Goal: Task Accomplishment & Management: Use online tool/utility

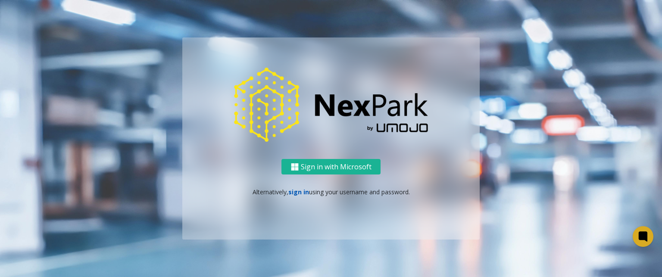
click at [292, 195] on link "sign in" at bounding box center [299, 192] width 21 height 8
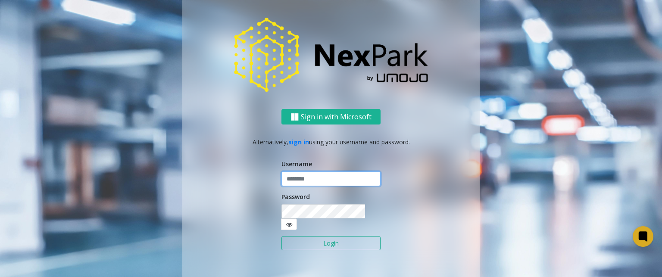
click at [305, 184] on input "text" at bounding box center [331, 179] width 99 height 15
type input "******"
click at [332, 236] on button "Login" at bounding box center [331, 243] width 99 height 15
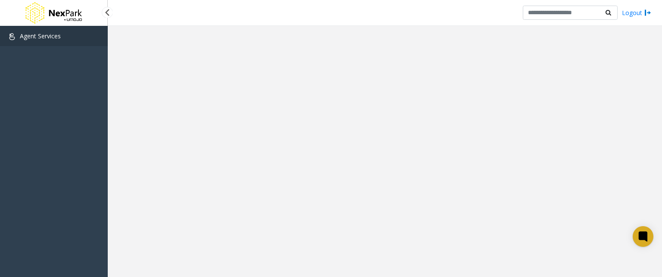
click at [38, 38] on span "Agent Services" at bounding box center [40, 36] width 41 height 8
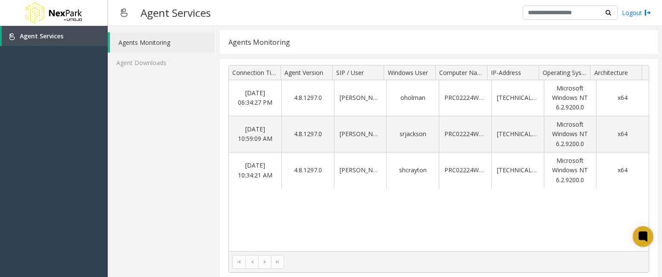
click at [109, 39] on li "Agents Monitoring" at bounding box center [161, 42] width 107 height 20
click at [160, 42] on link "Agents Monitoring" at bounding box center [162, 42] width 105 height 20
click at [26, 35] on span "Agent Services" at bounding box center [42, 36] width 44 height 8
click at [15, 35] on img at bounding box center [12, 36] width 7 height 7
click at [131, 40] on link "Agents Monitoring" at bounding box center [162, 42] width 105 height 20
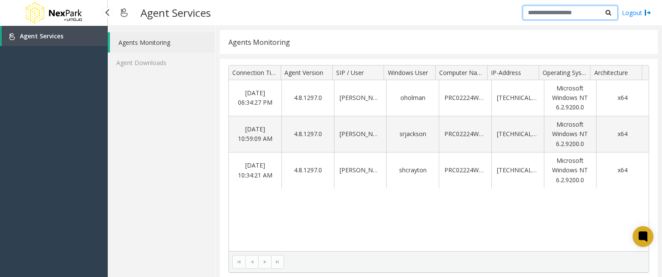
click at [593, 16] on input "text" at bounding box center [570, 13] width 95 height 15
click at [170, 131] on div "Agents Monitoring Agent Downloads" at bounding box center [162, 151] width 108 height 251
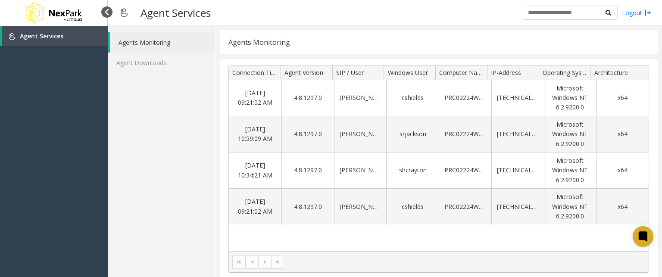
click at [107, 11] on div at bounding box center [106, 11] width 11 height 11
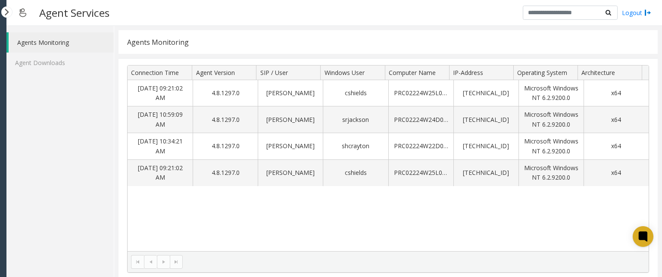
click at [22, 12] on img at bounding box center [23, 12] width 16 height 21
click at [9, 13] on div at bounding box center [6, 11] width 11 height 11
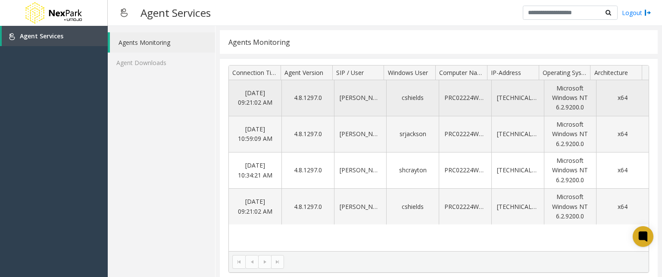
click at [552, 95] on td "Microsoft Windows NT 6.2.9200.0" at bounding box center [570, 98] width 53 height 36
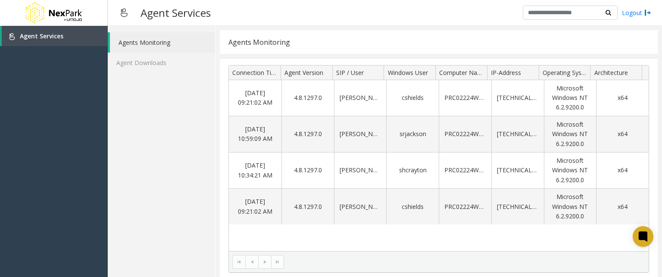
click at [154, 19] on h3 "Agent Services" at bounding box center [175, 12] width 79 height 21
click at [643, 244] on div at bounding box center [643, 237] width 23 height 23
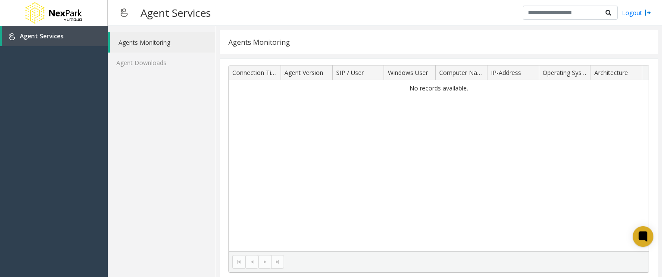
click at [158, 42] on link "Agents Monitoring" at bounding box center [162, 42] width 105 height 20
click at [66, 34] on link "Agent Services" at bounding box center [55, 36] width 106 height 20
click at [107, 13] on div at bounding box center [106, 11] width 11 height 11
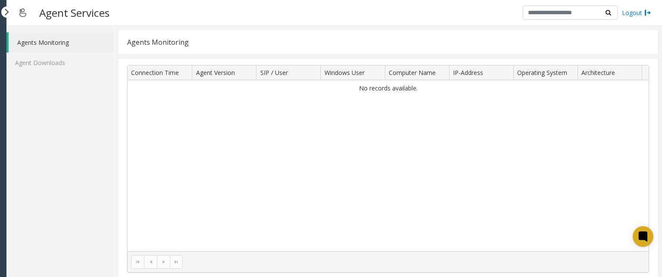
click at [95, 14] on h3 "Agent Services" at bounding box center [74, 12] width 79 height 21
click at [549, 12] on input "text" at bounding box center [570, 13] width 95 height 15
click at [62, 49] on link "Agents Monitoring" at bounding box center [61, 42] width 105 height 20
click at [9, 13] on div at bounding box center [6, 11] width 11 height 11
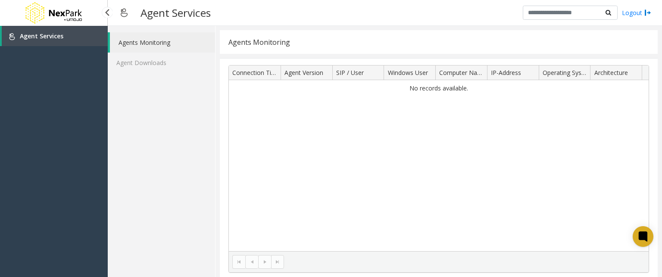
click at [59, 10] on img at bounding box center [53, 13] width 60 height 26
drag, startPoint x: 107, startPoint y: 7, endPoint x: 107, endPoint y: 12, distance: 4.8
click at [107, 12] on div at bounding box center [106, 11] width 11 height 11
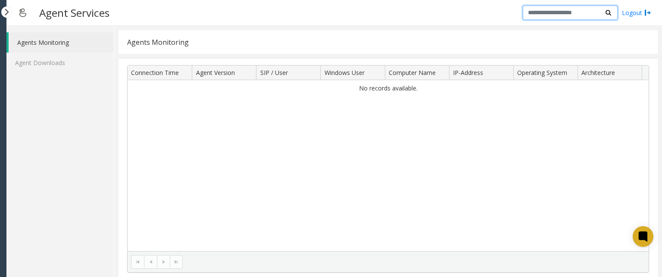
click at [552, 16] on input "text" at bounding box center [570, 13] width 95 height 15
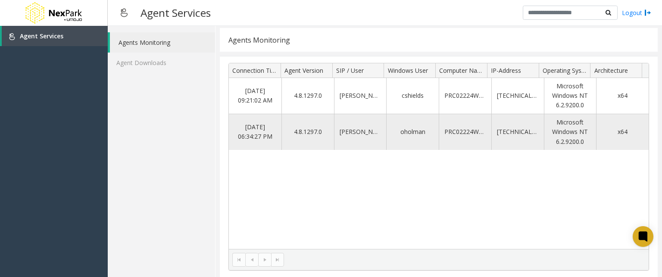
scroll to position [3, 0]
click at [566, 13] on input "text" at bounding box center [570, 13] width 95 height 15
click at [42, 36] on span "Agent Services" at bounding box center [42, 36] width 44 height 8
click at [43, 40] on span "Agent Services" at bounding box center [42, 36] width 44 height 8
click at [131, 91] on div "Agents Monitoring Agent Downloads" at bounding box center [162, 151] width 108 height 251
